Goal: Find specific page/section: Find specific page/section

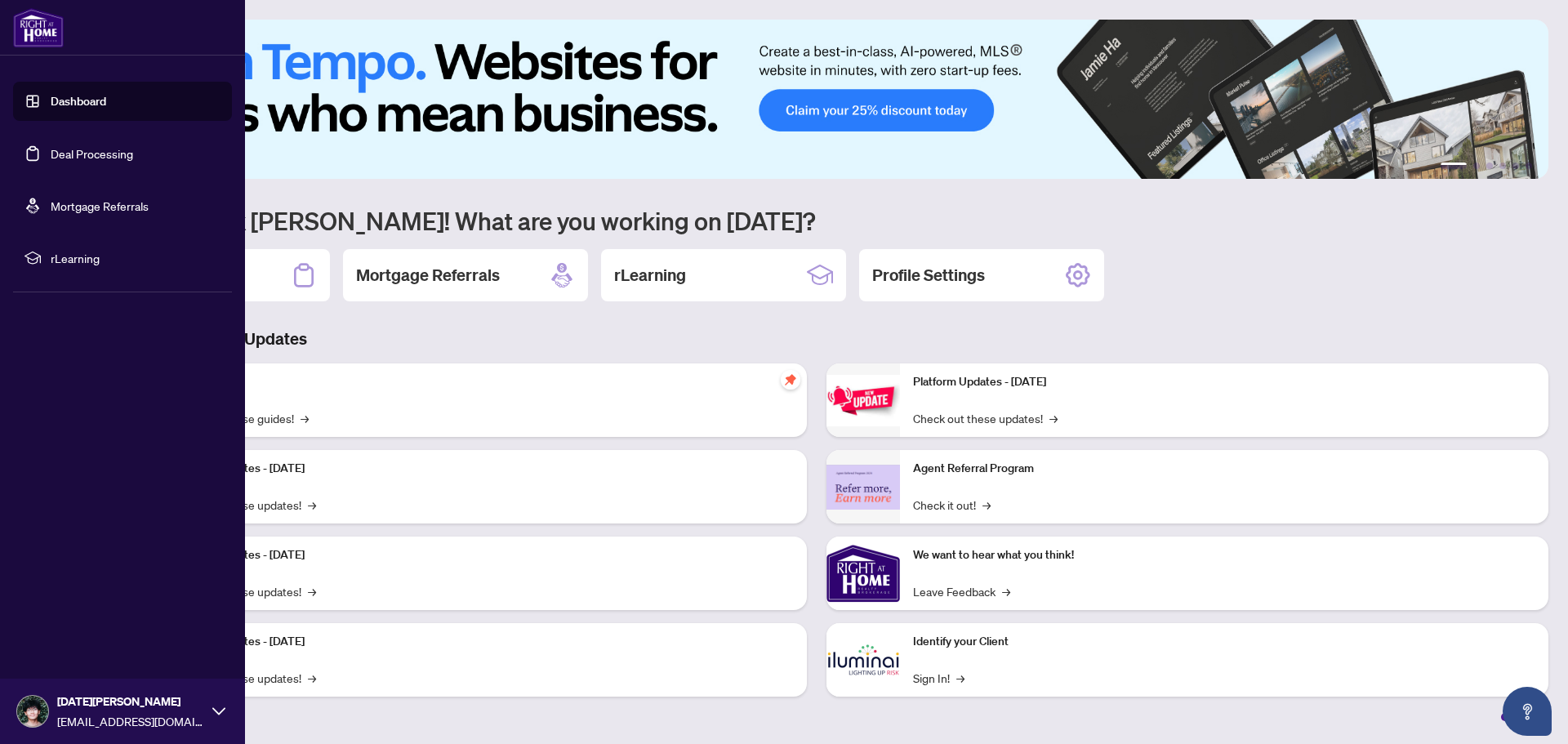
click at [51, 158] on link "Deal Processing" at bounding box center [91, 153] width 82 height 15
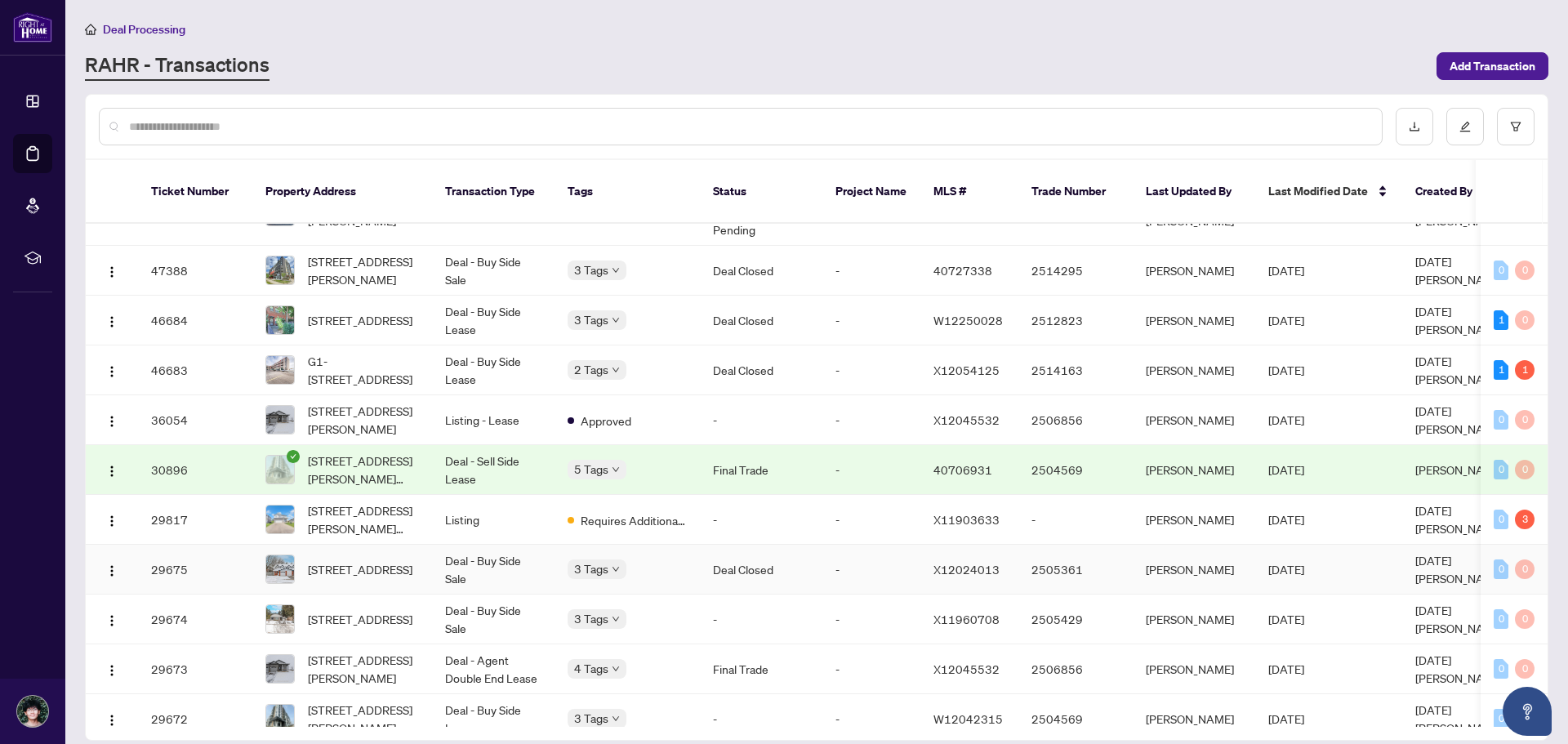
scroll to position [164, 0]
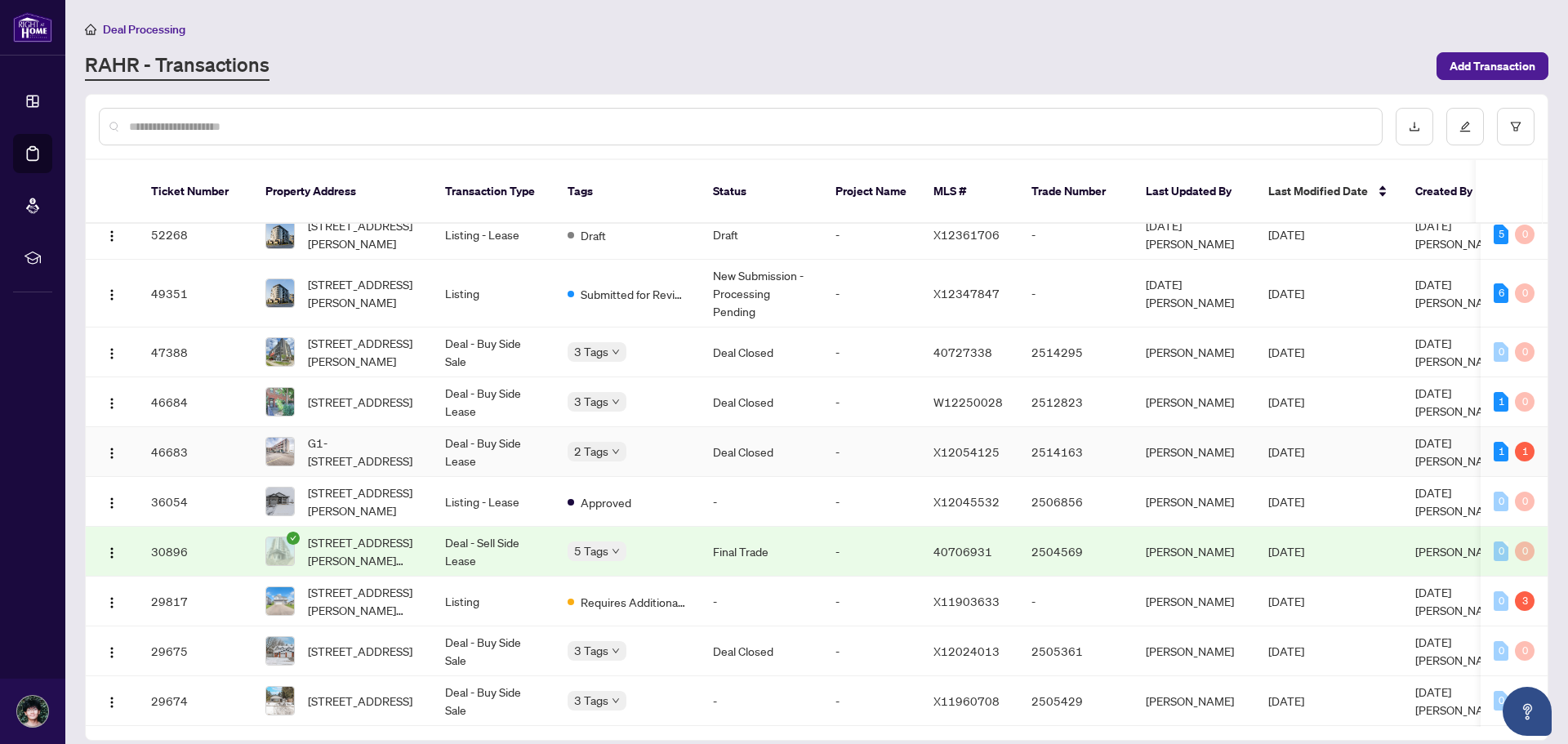
click at [724, 445] on td "Deal Closed" at bounding box center [762, 452] width 123 height 50
